Goal: Task Accomplishment & Management: Complete application form

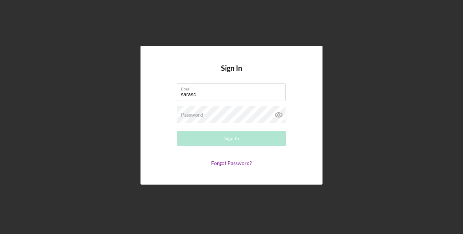
type input "[EMAIL_ADDRESS][DOMAIN_NAME]"
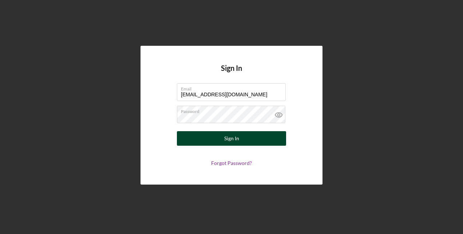
click at [233, 134] on div "Sign In" at bounding box center [231, 138] width 15 height 15
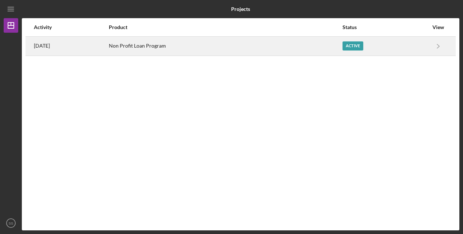
click at [354, 44] on div "Active" at bounding box center [352, 45] width 21 height 9
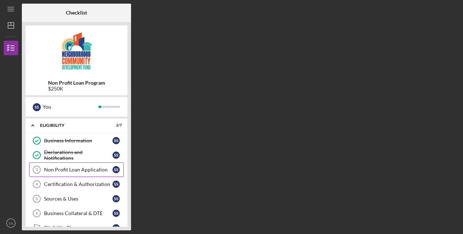
click at [77, 170] on div "Non Profit Loan Application" at bounding box center [78, 170] width 68 height 6
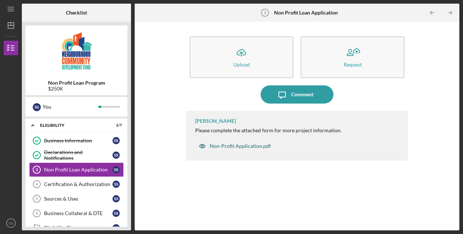
click at [256, 147] on div "Non-Profit Application.pdf" at bounding box center [240, 146] width 61 height 6
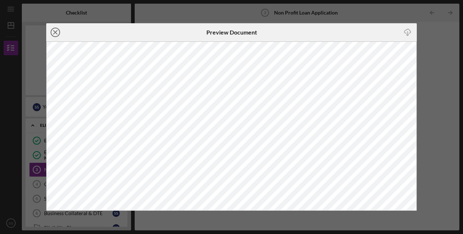
click at [55, 31] on icon "Icon/Close" at bounding box center [55, 32] width 18 height 18
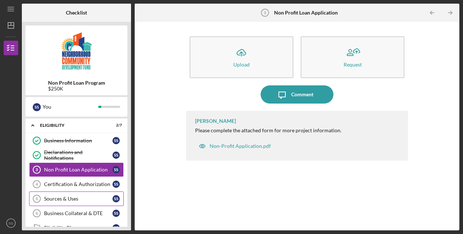
scroll to position [30, 0]
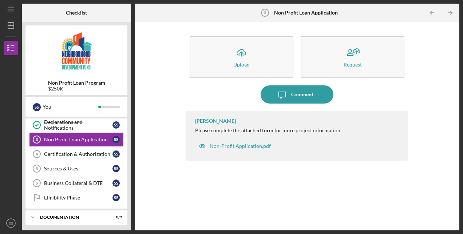
click at [405, 212] on div "[PERSON_NAME] Please complete the attached form for more project information. N…" at bounding box center [297, 165] width 222 height 109
click at [247, 145] on div "Non-Profit Application.pdf" at bounding box center [240, 146] width 61 height 6
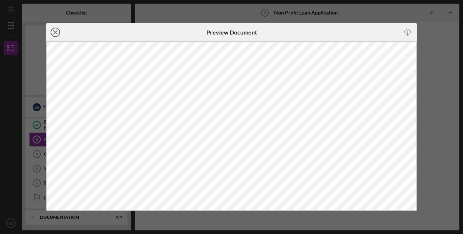
click at [58, 32] on icon "Icon/Close" at bounding box center [55, 32] width 18 height 18
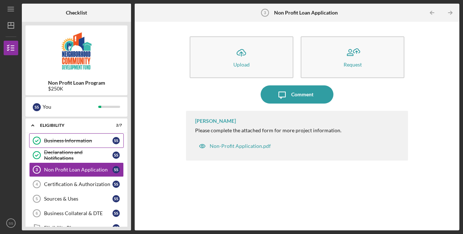
click at [82, 139] on div "Business Information" at bounding box center [78, 141] width 68 height 6
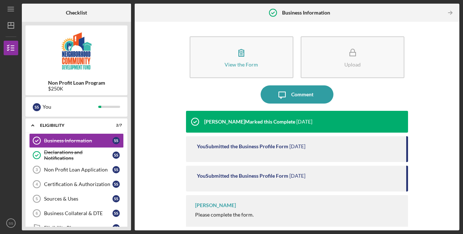
scroll to position [5, 0]
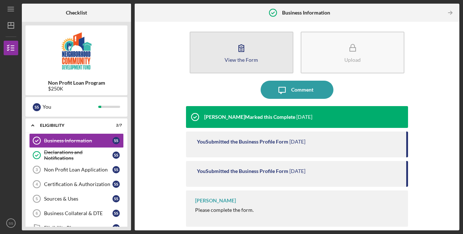
click at [239, 51] on icon "button" at bounding box center [241, 48] width 18 height 18
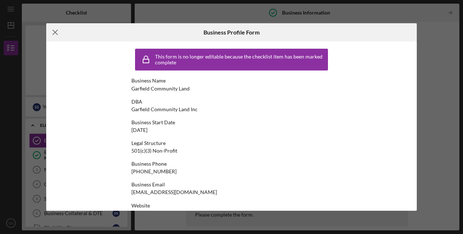
click at [55, 29] on icon "Icon/Menu Close" at bounding box center [55, 32] width 18 height 18
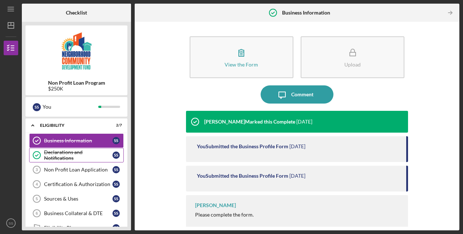
click at [76, 157] on div "Declarations and Notifications" at bounding box center [78, 156] width 68 height 12
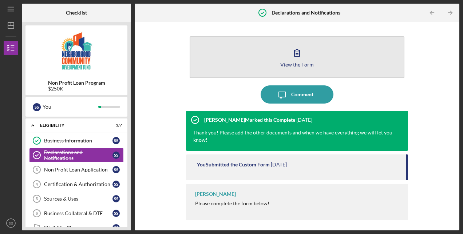
click at [310, 53] on button "View the Form Form" at bounding box center [297, 57] width 215 height 42
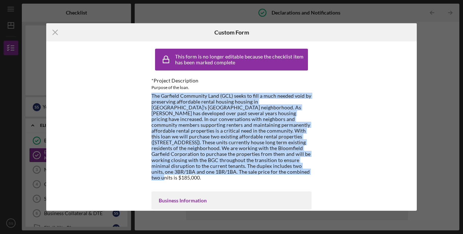
drag, startPoint x: 151, startPoint y: 96, endPoint x: 198, endPoint y: 173, distance: 89.8
click at [198, 173] on div "The Garfield Community Land (GCL) seeks to fill a much needed void by preservin…" at bounding box center [231, 137] width 160 height 88
copy div "The Garfield Community Land (GCL) seeks to fill a much needed void by preservin…"
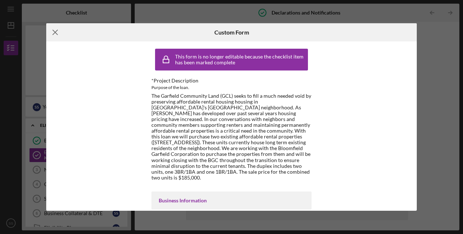
click at [57, 32] on icon "Icon/Menu Close" at bounding box center [55, 32] width 18 height 18
